Goal: Information Seeking & Learning: Learn about a topic

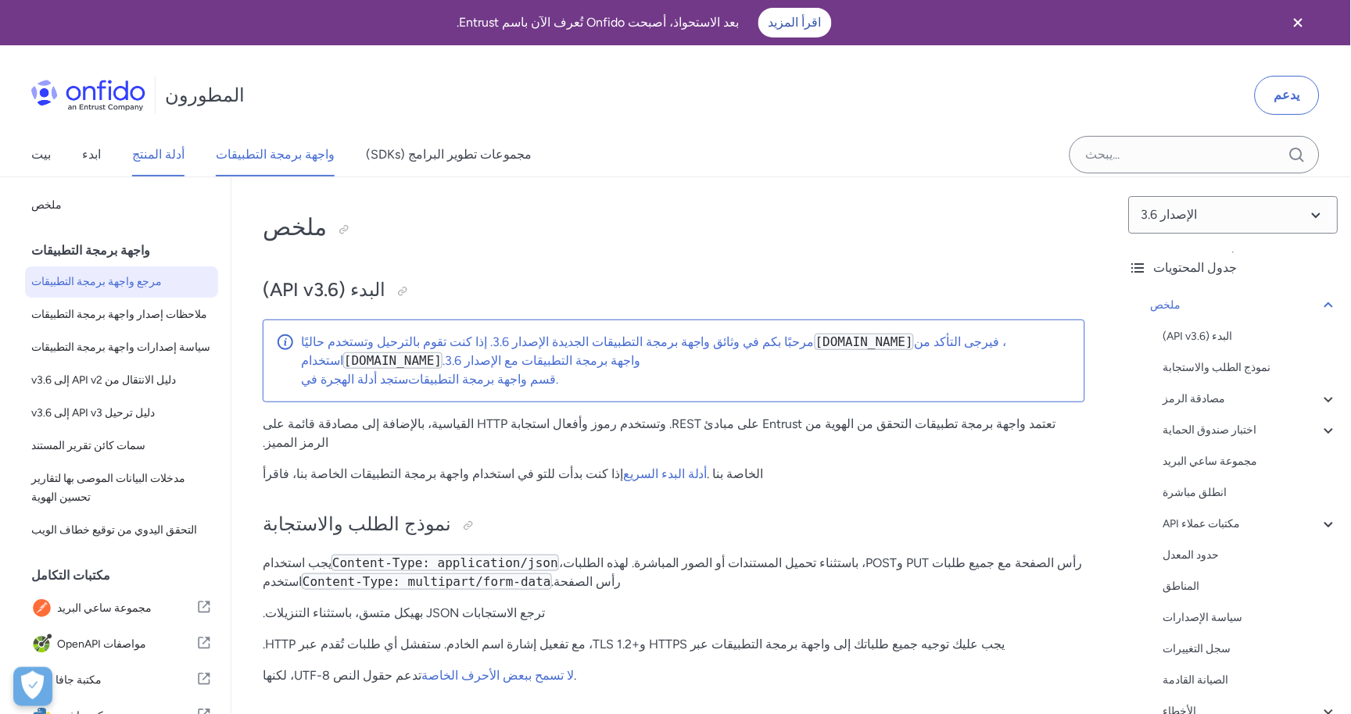
click at [141, 154] on font "أدلة المنتج" at bounding box center [158, 154] width 52 height 15
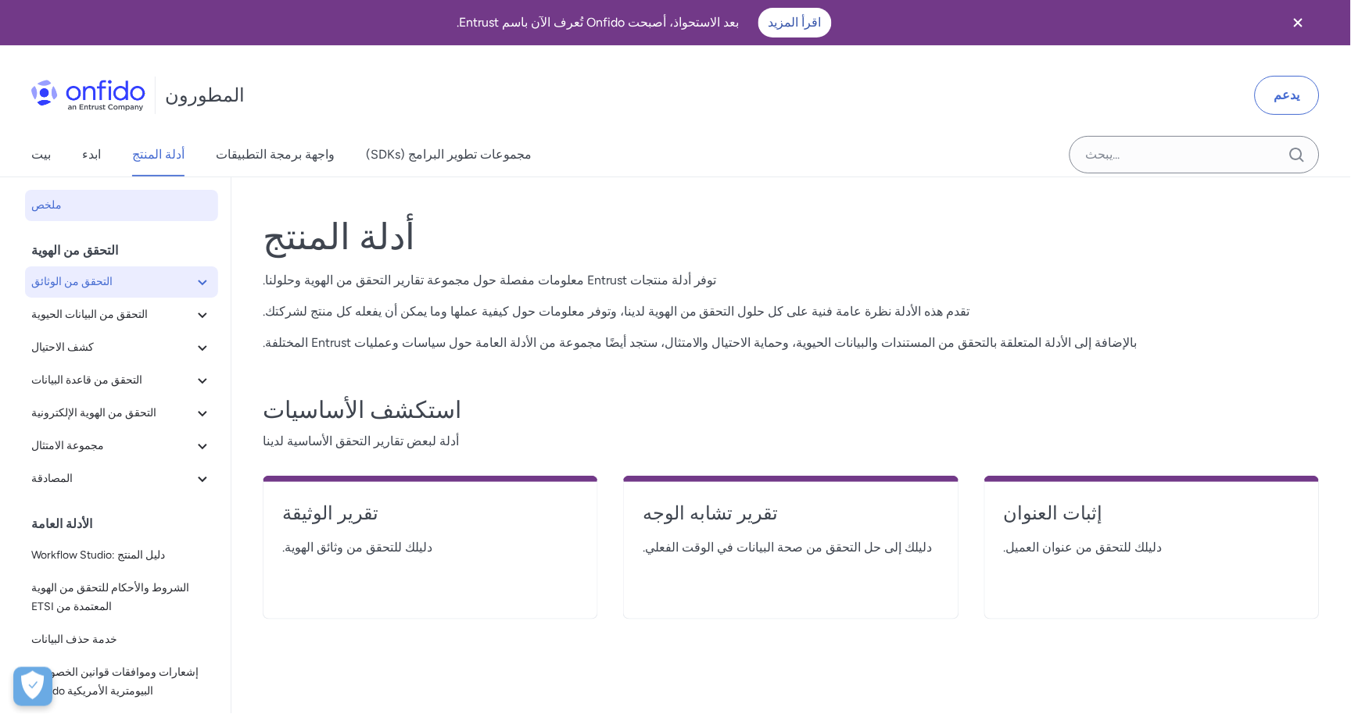
click at [128, 289] on span "التحقق من الوثائق" at bounding box center [112, 282] width 162 height 19
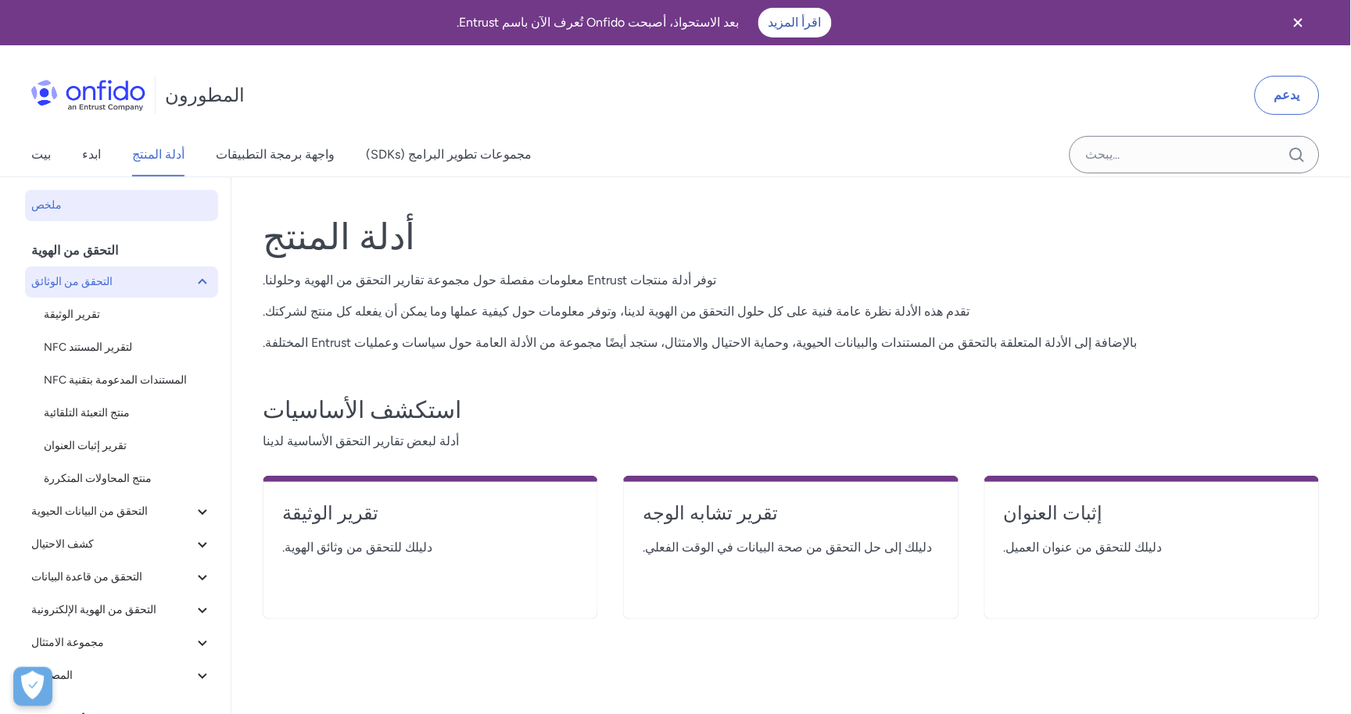
click at [138, 277] on span "التحقق من الوثائق" at bounding box center [112, 282] width 162 height 19
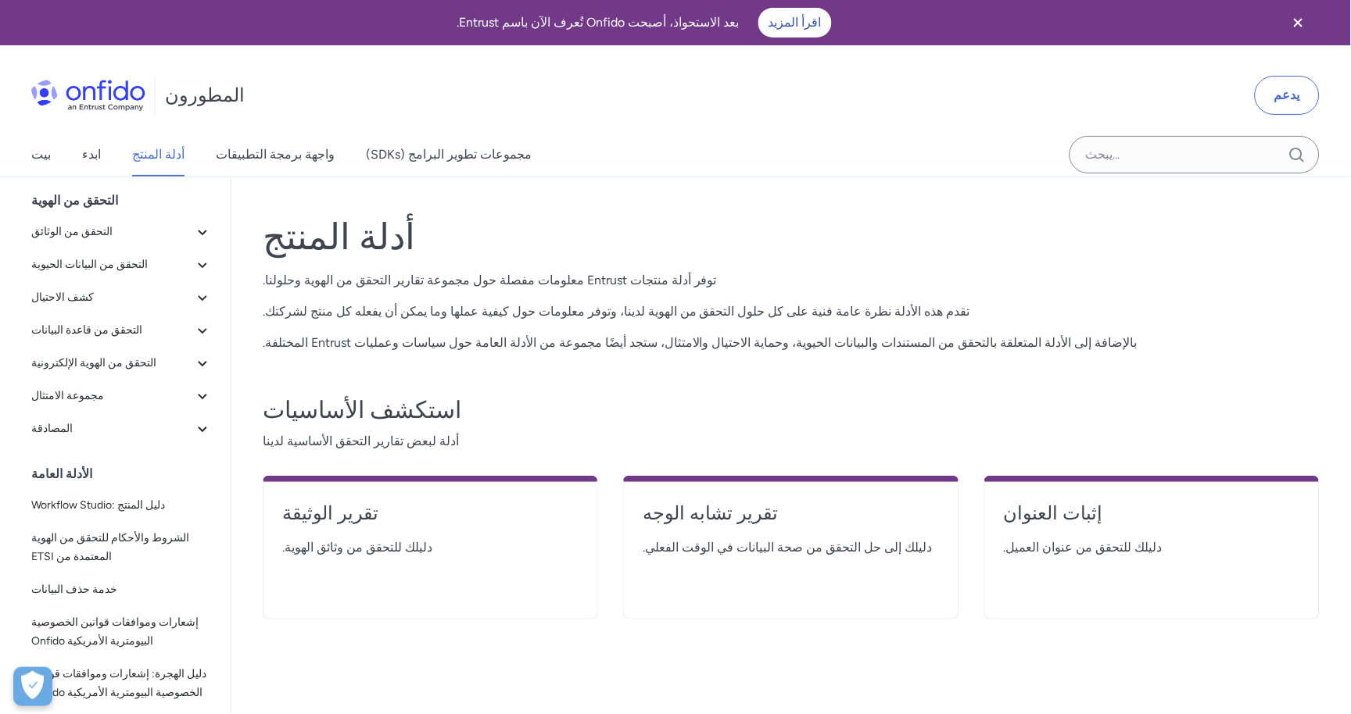
scroll to position [94, 0]
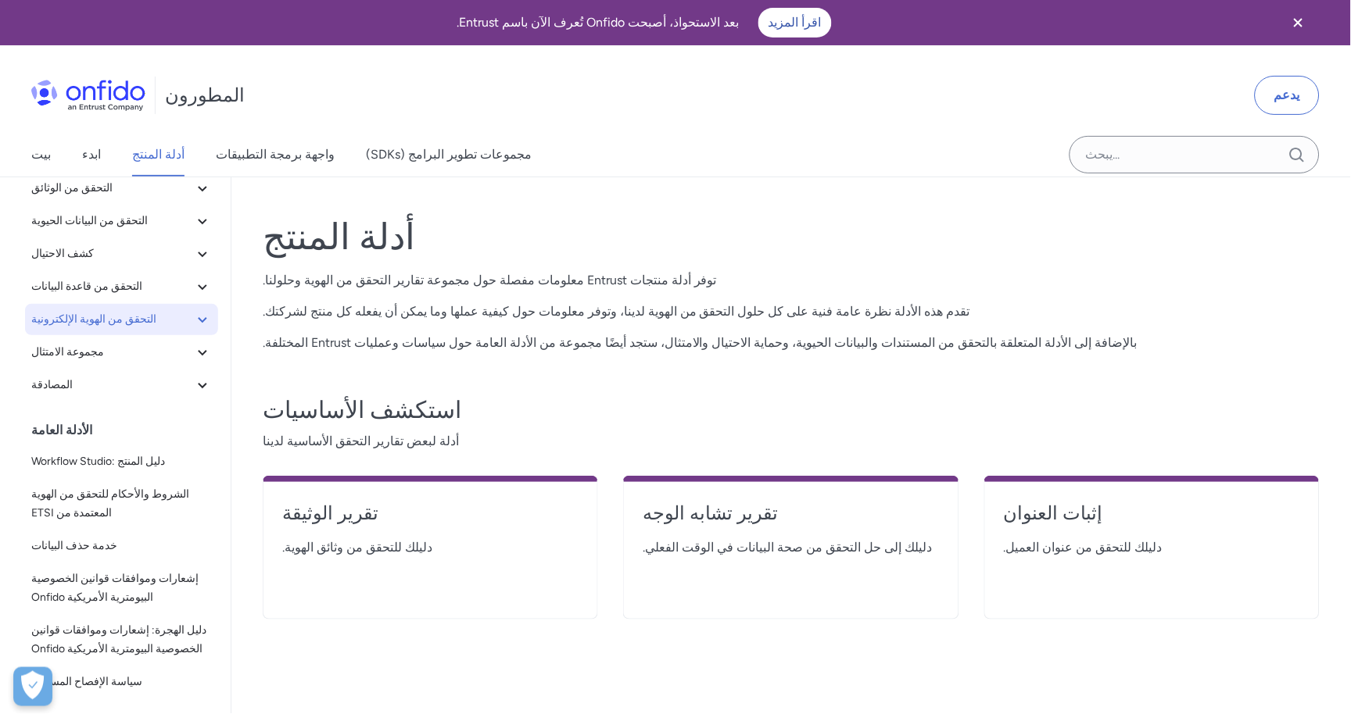
click at [112, 314] on font "التحقق من الهوية الإلكترونية" at bounding box center [93, 319] width 125 height 13
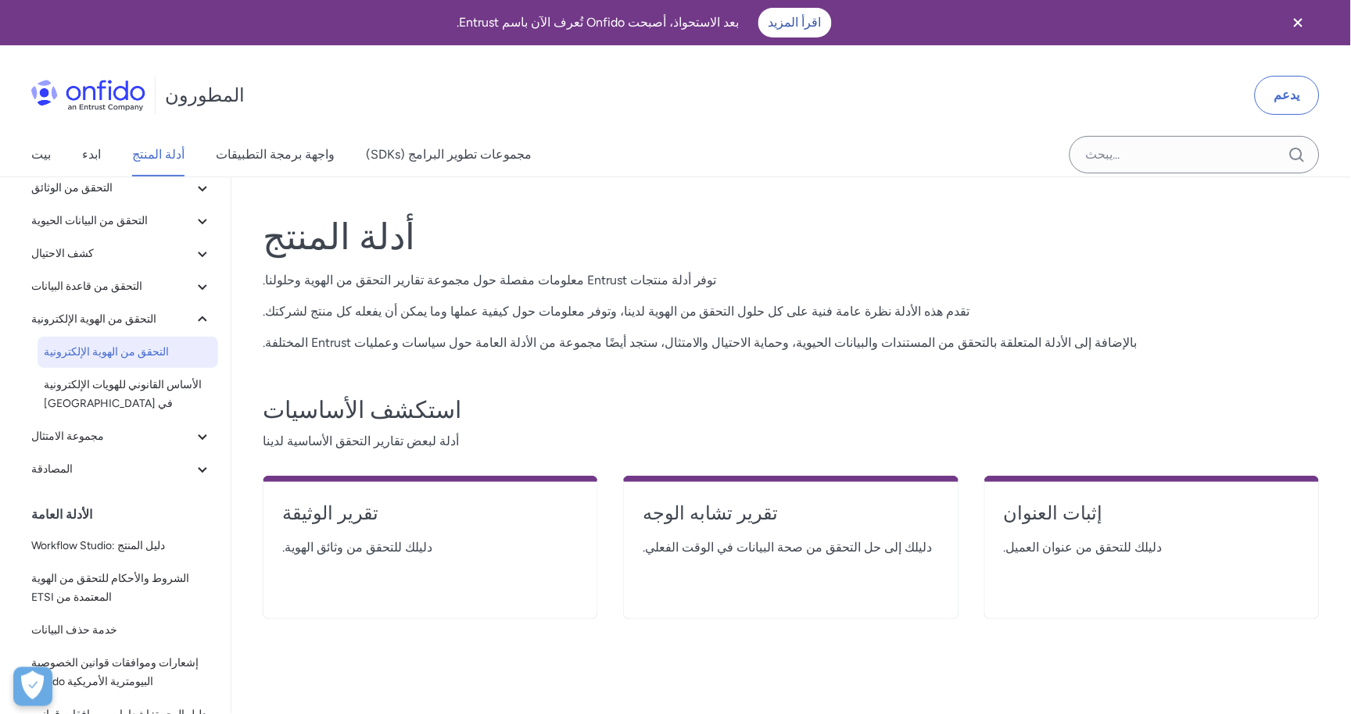
click at [117, 352] on font "التحقق من الهوية الإلكترونية" at bounding box center [106, 351] width 125 height 13
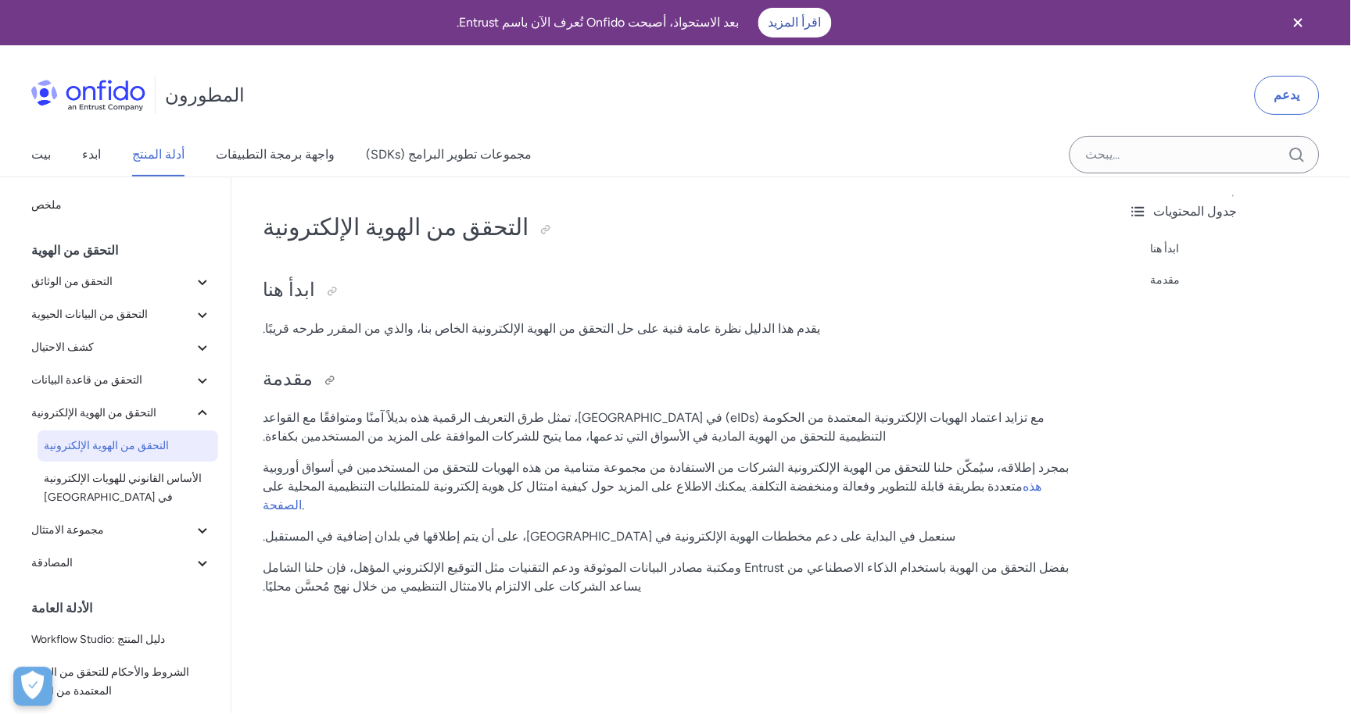
scroll to position [174, 0]
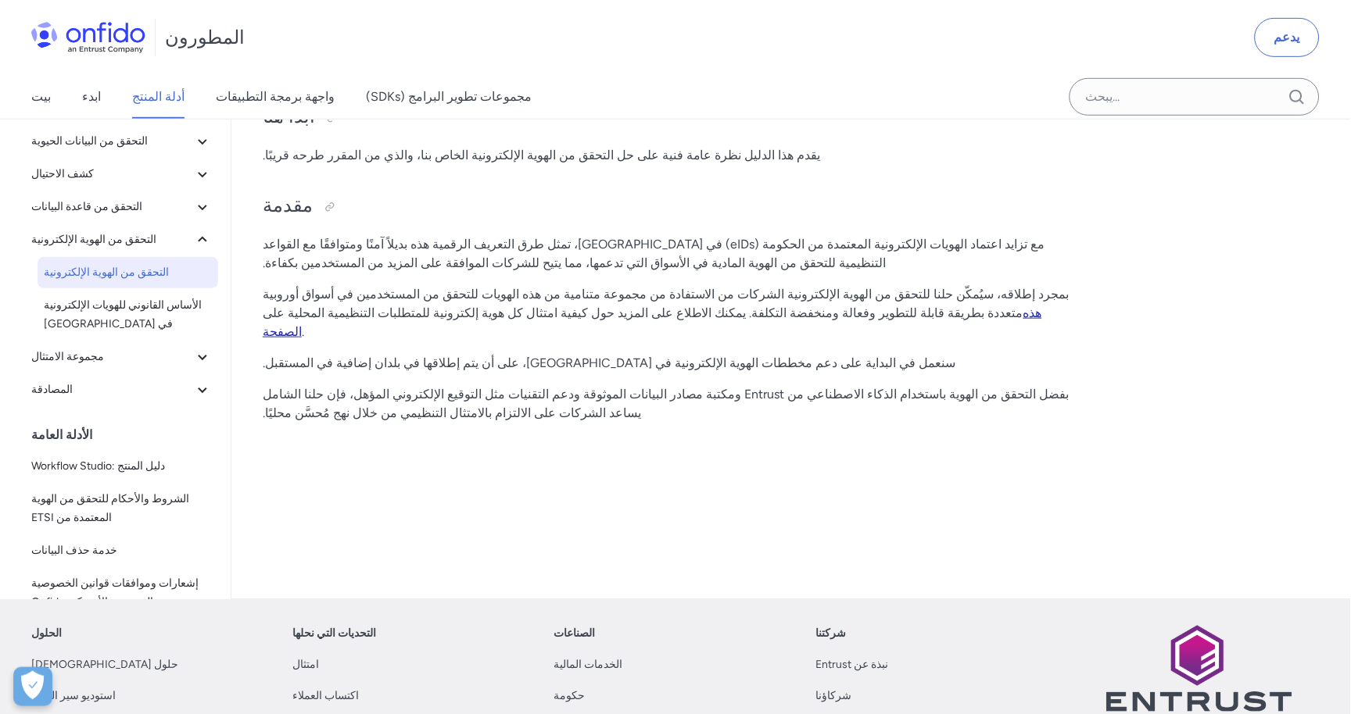
click at [693, 313] on font "هذه الصفحة" at bounding box center [652, 323] width 779 height 34
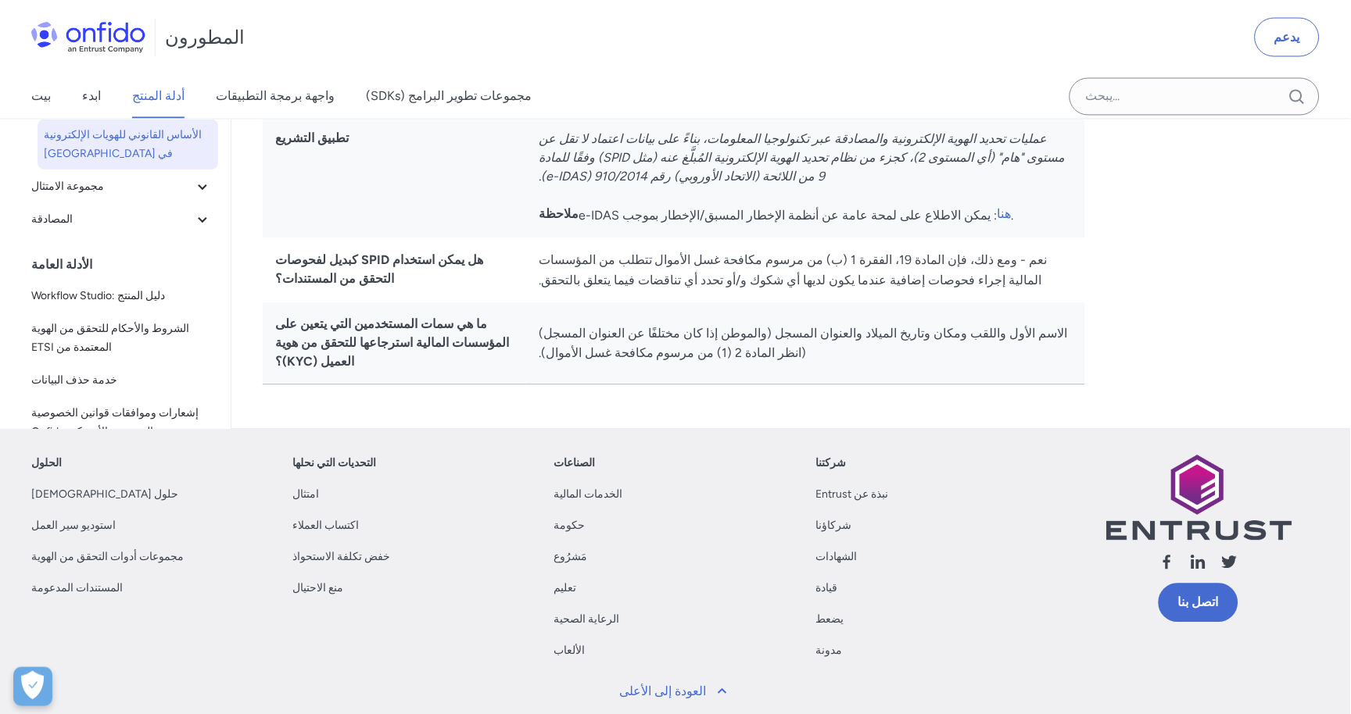
scroll to position [757, 0]
